Goal: Task Accomplishment & Management: Manage account settings

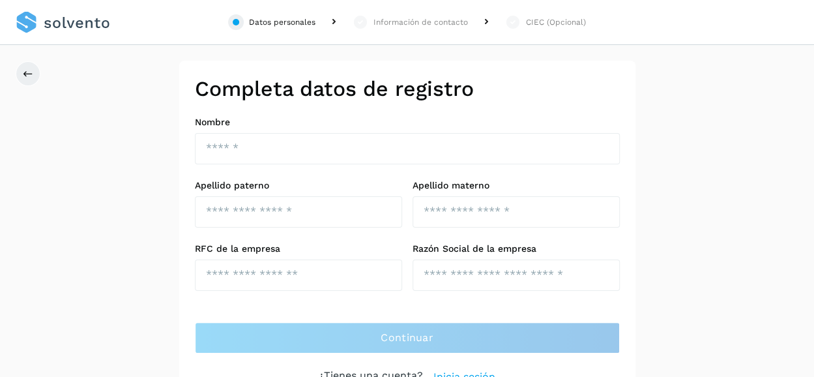
scroll to position [22, 0]
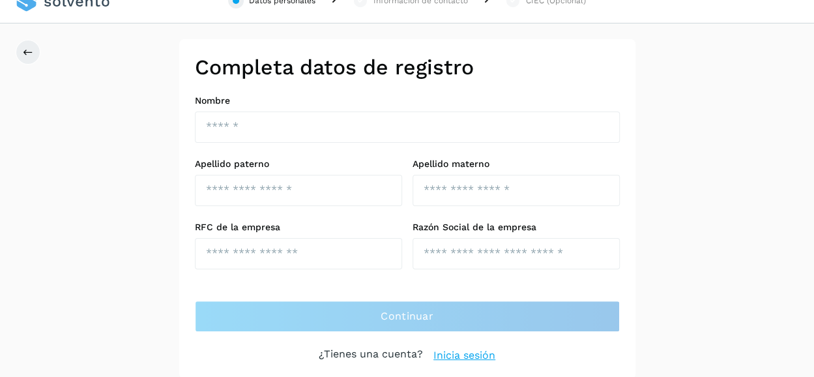
click at [467, 351] on link "Inicia sesión" at bounding box center [464, 355] width 62 height 16
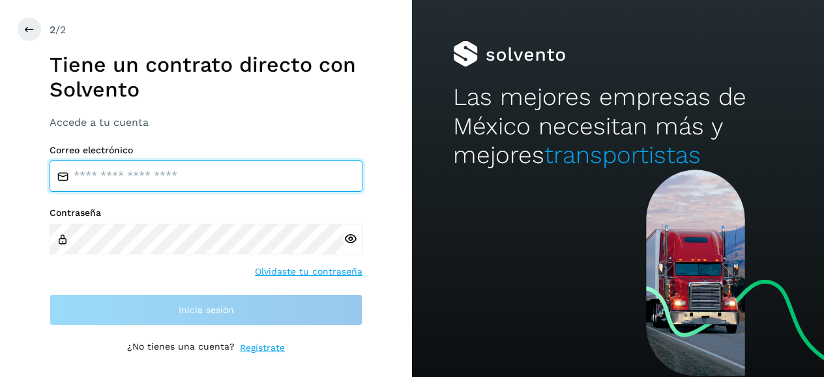
click at [101, 183] on input "email" at bounding box center [206, 175] width 313 height 31
type input "**********"
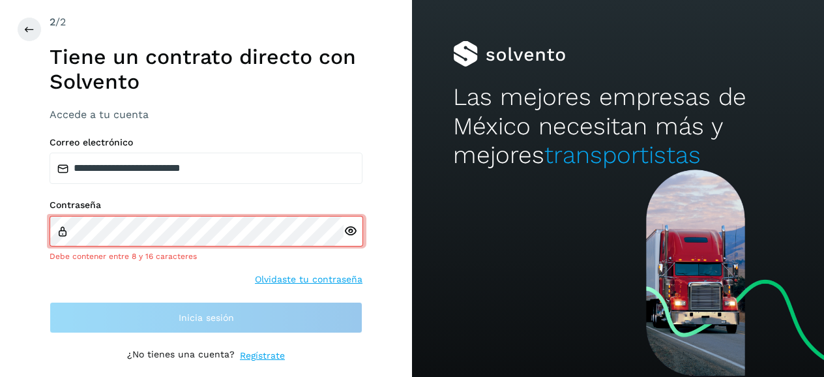
click at [347, 236] on icon at bounding box center [350, 231] width 14 height 14
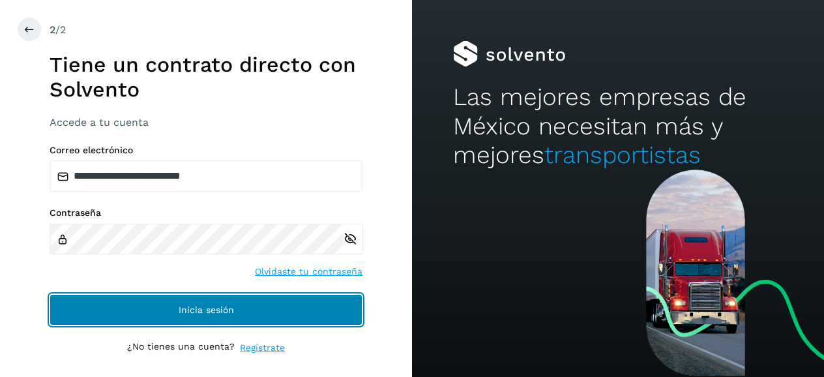
click at [212, 305] on span "Inicia sesión" at bounding box center [206, 309] width 55 height 9
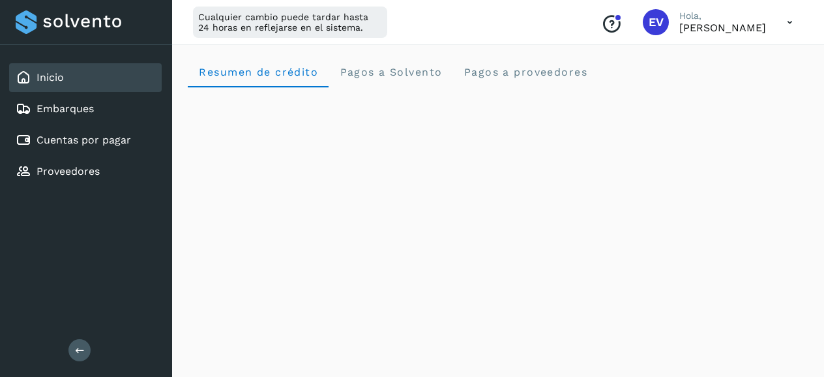
click at [794, 20] on icon at bounding box center [789, 22] width 27 height 27
click at [702, 83] on div "Cerrar sesión" at bounding box center [724, 84] width 155 height 25
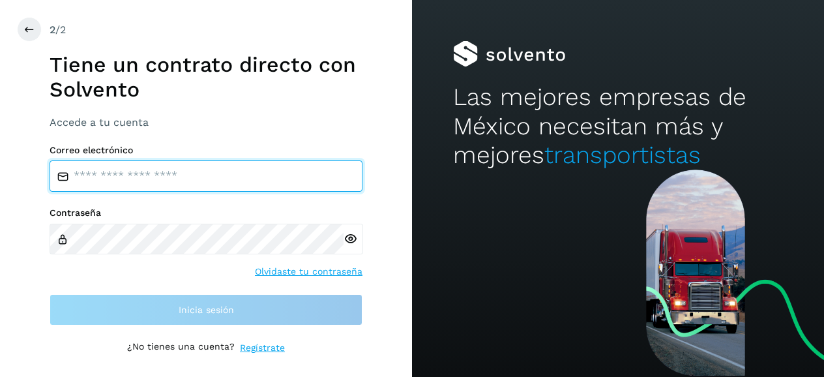
click at [128, 179] on input "email" at bounding box center [206, 175] width 313 height 31
type input "**********"
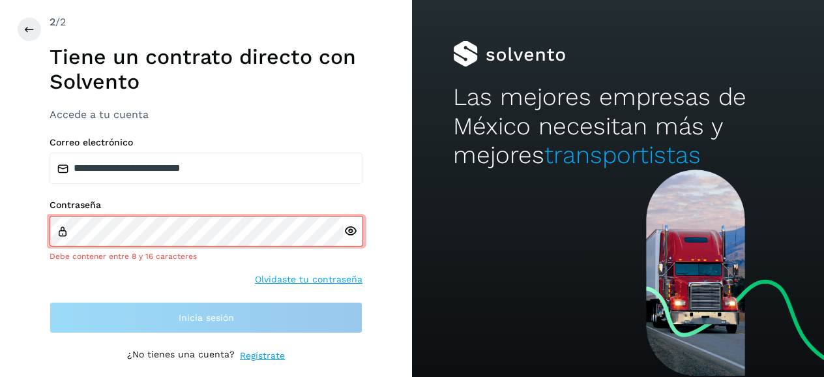
click at [357, 240] on div at bounding box center [353, 231] width 20 height 31
click at [136, 212] on div "Contraseña Debe contener entre 8 y 16 caracteres" at bounding box center [206, 230] width 313 height 63
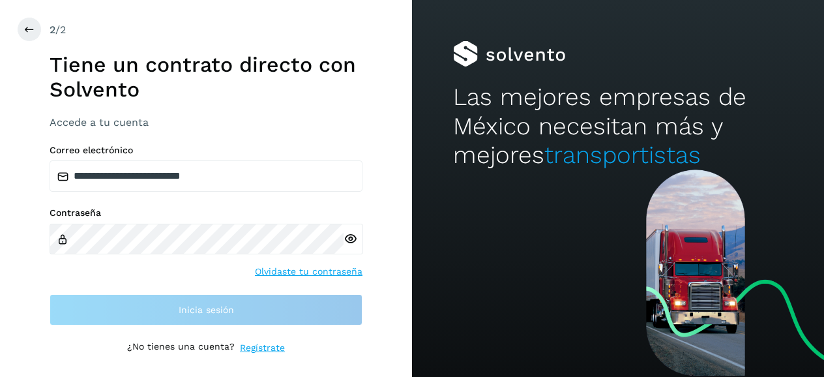
click at [344, 241] on div at bounding box center [353, 239] width 20 height 31
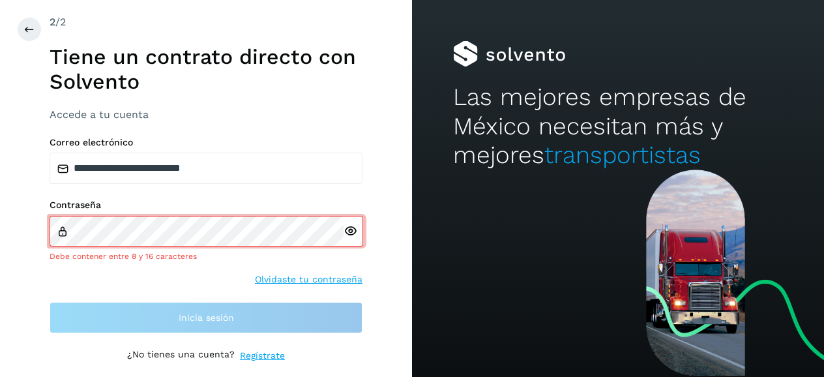
click at [349, 229] on icon at bounding box center [350, 231] width 14 height 14
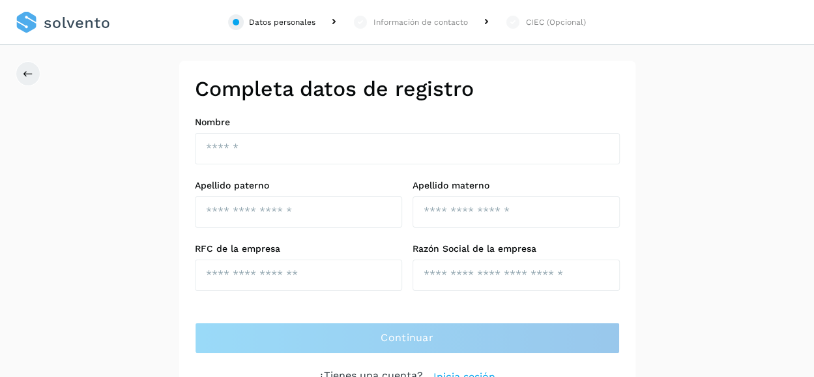
scroll to position [22, 0]
